Goal: Task Accomplishment & Management: Complete application form

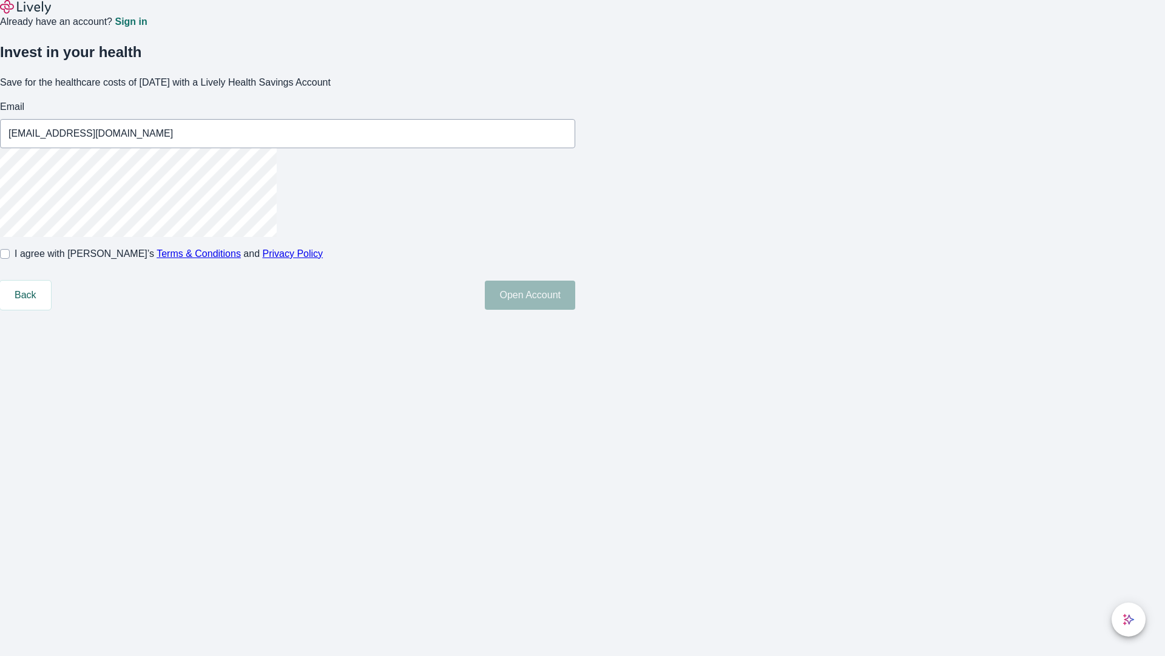
click at [10, 259] on input "I agree with Lively’s Terms & Conditions and Privacy Policy" at bounding box center [5, 254] width 10 height 10
checkbox input "true"
click at [575, 310] on button "Open Account" at bounding box center [530, 294] width 90 height 29
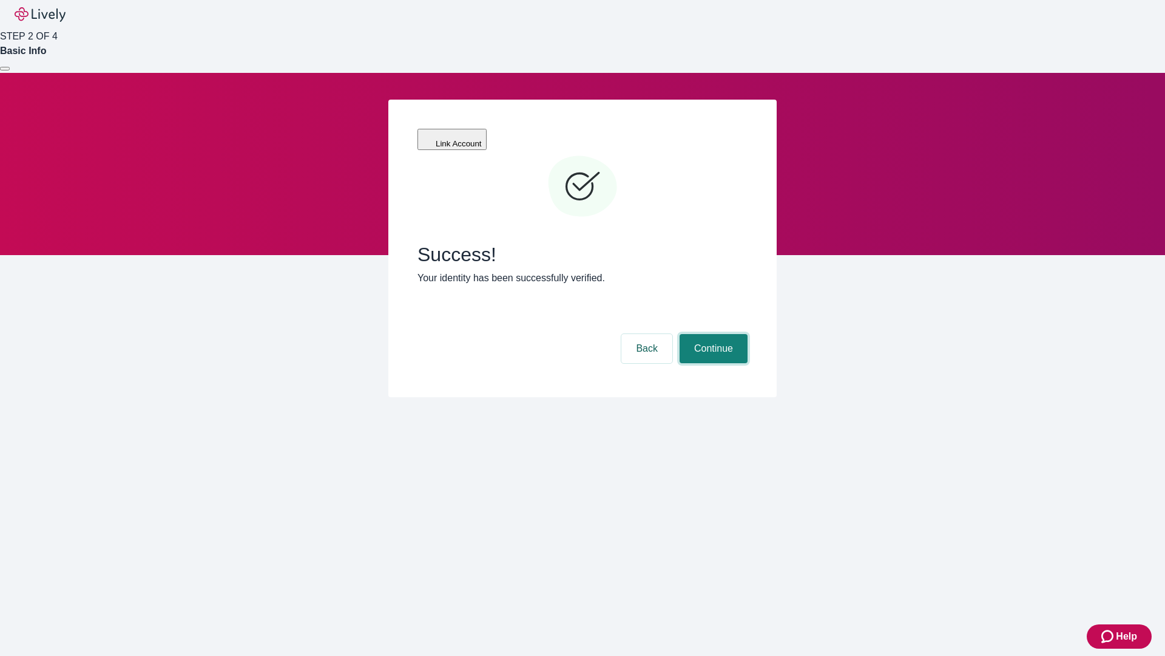
click at [712, 334] on button "Continue" at bounding box center [714, 348] width 68 height 29
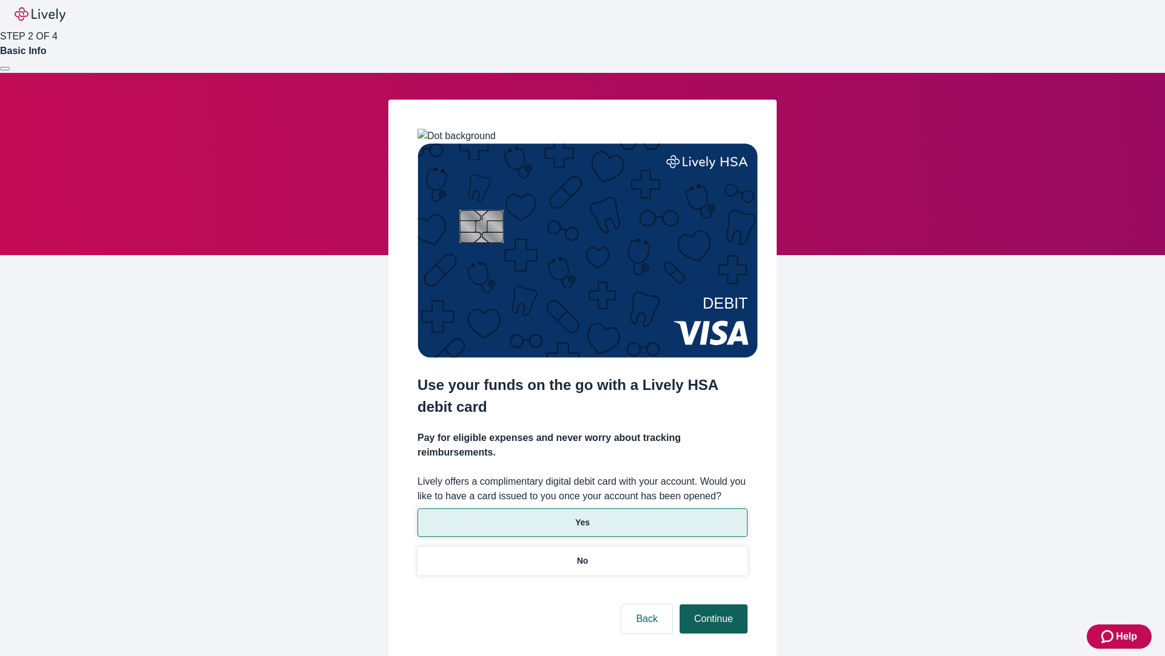
click at [582, 516] on p "Yes" at bounding box center [582, 522] width 15 height 13
click at [712, 604] on button "Continue" at bounding box center [714, 618] width 68 height 29
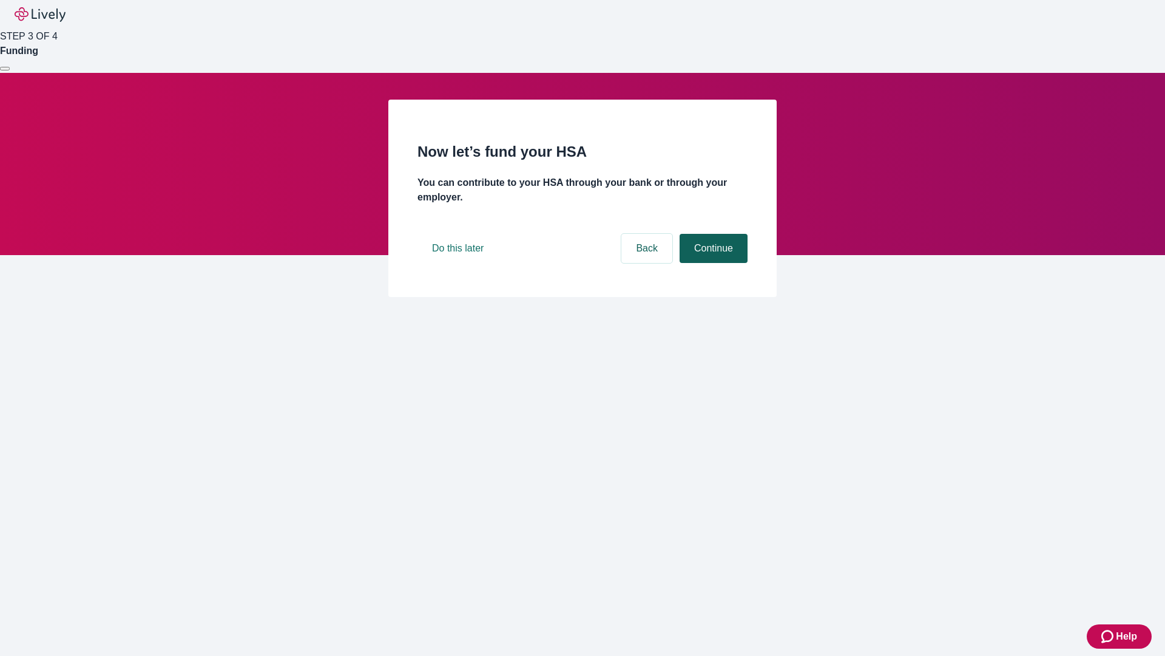
click at [712, 263] on button "Continue" at bounding box center [714, 248] width 68 height 29
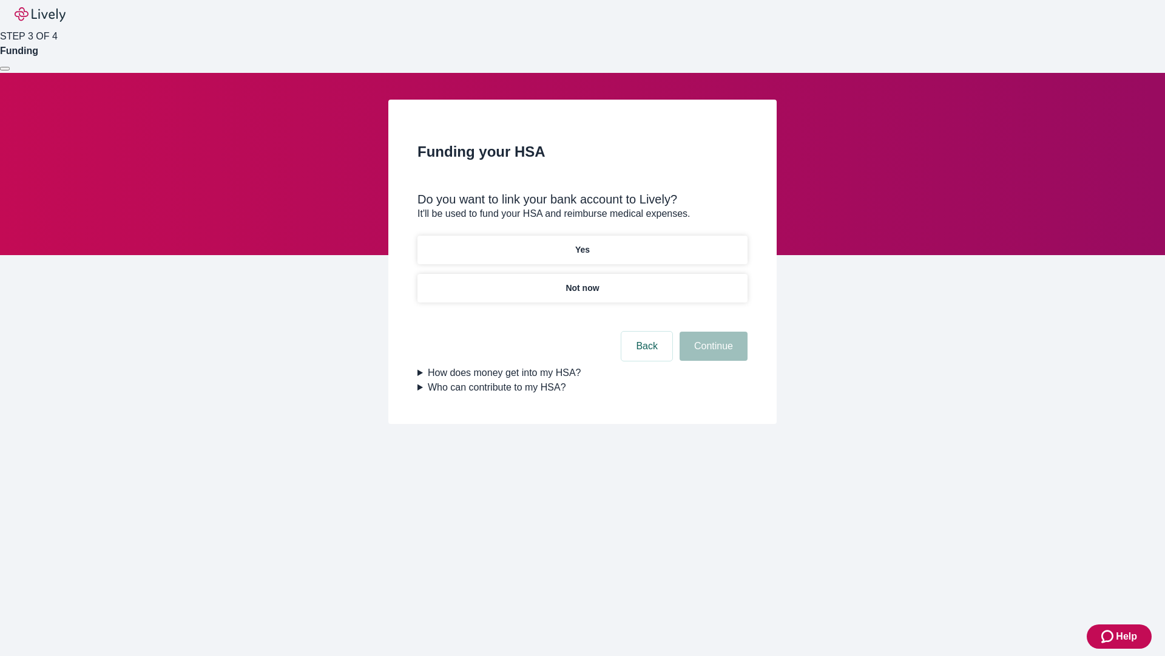
click at [582, 282] on p "Not now" at bounding box center [582, 288] width 33 height 13
click at [712, 353] on button "Continue" at bounding box center [714, 345] width 68 height 29
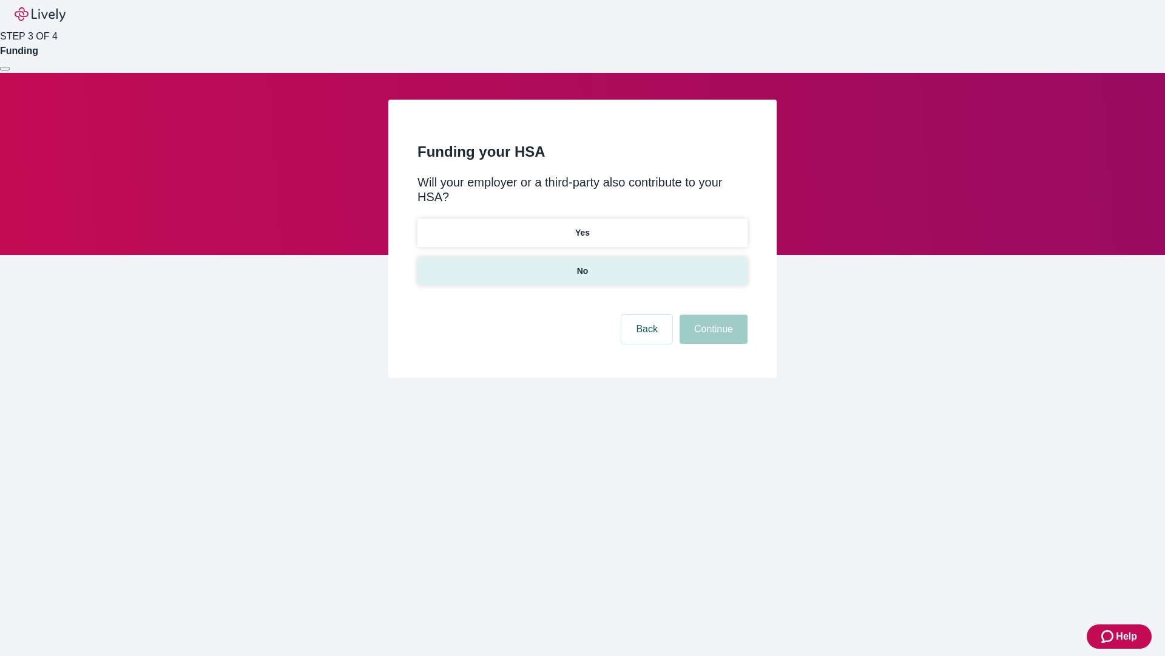
click at [582, 265] on p "No" at bounding box center [583, 271] width 12 height 13
click at [712, 314] on button "Continue" at bounding box center [714, 328] width 68 height 29
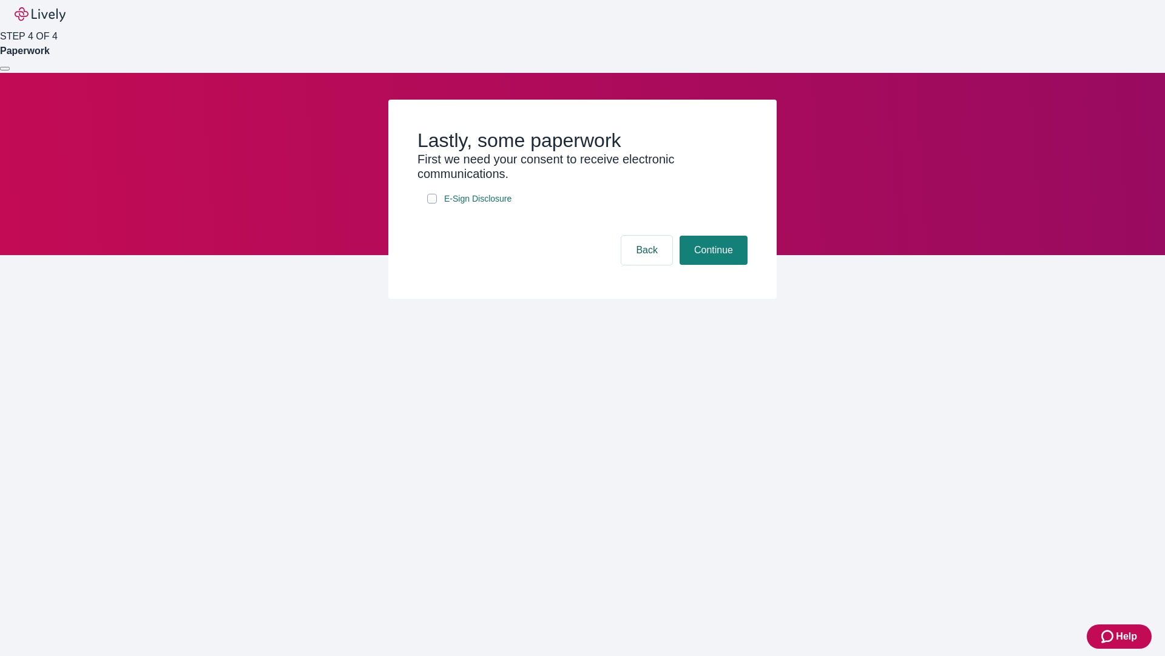
click at [432, 203] on input "E-Sign Disclosure" at bounding box center [432, 199] width 10 height 10
checkbox input "true"
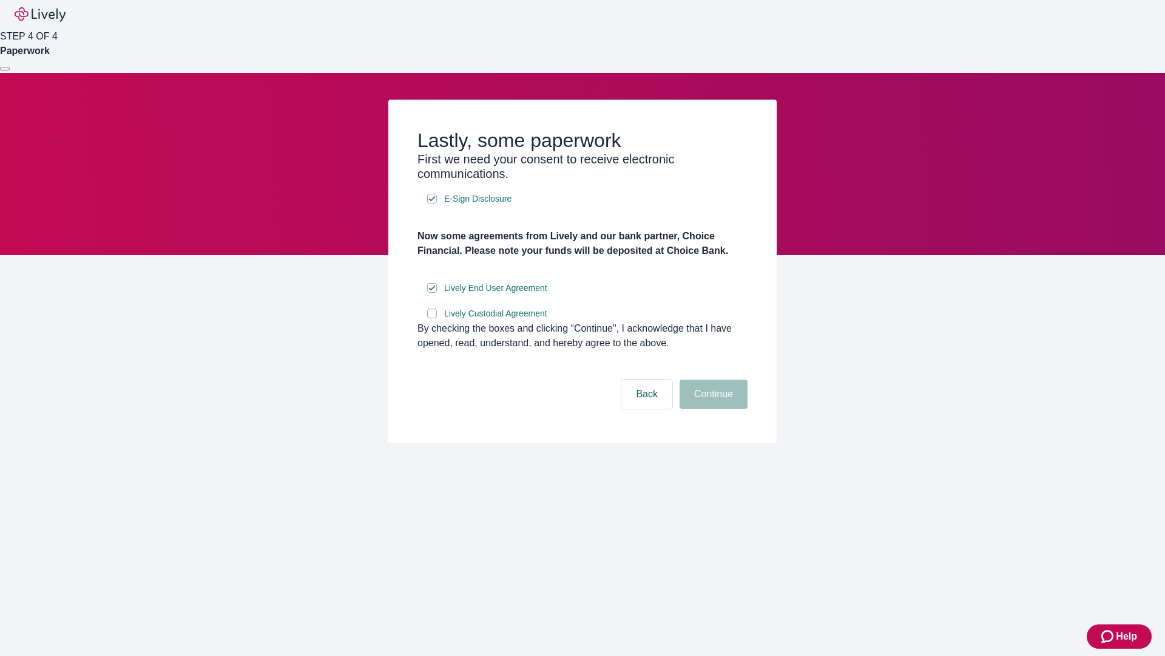
click at [432, 318] on input "Lively Custodial Agreement" at bounding box center [432, 313] width 10 height 10
checkbox input "true"
click at [712, 408] on button "Continue" at bounding box center [714, 393] width 68 height 29
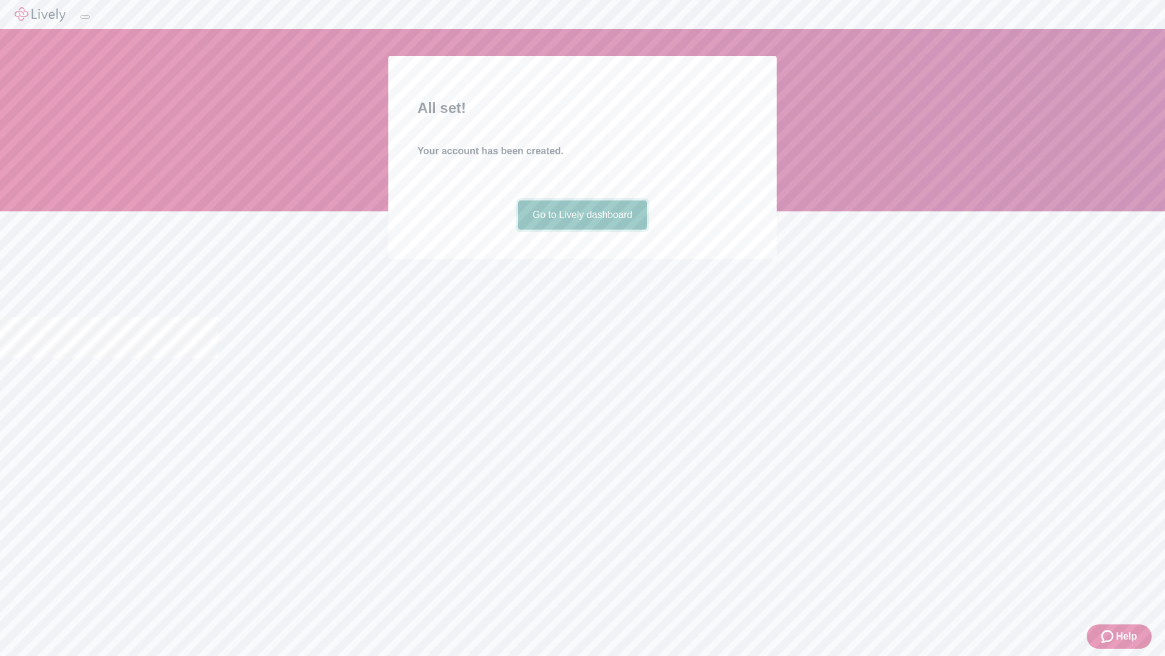
click at [582, 229] on link "Go to Lively dashboard" at bounding box center [582, 214] width 129 height 29
